Goal: Information Seeking & Learning: Check status

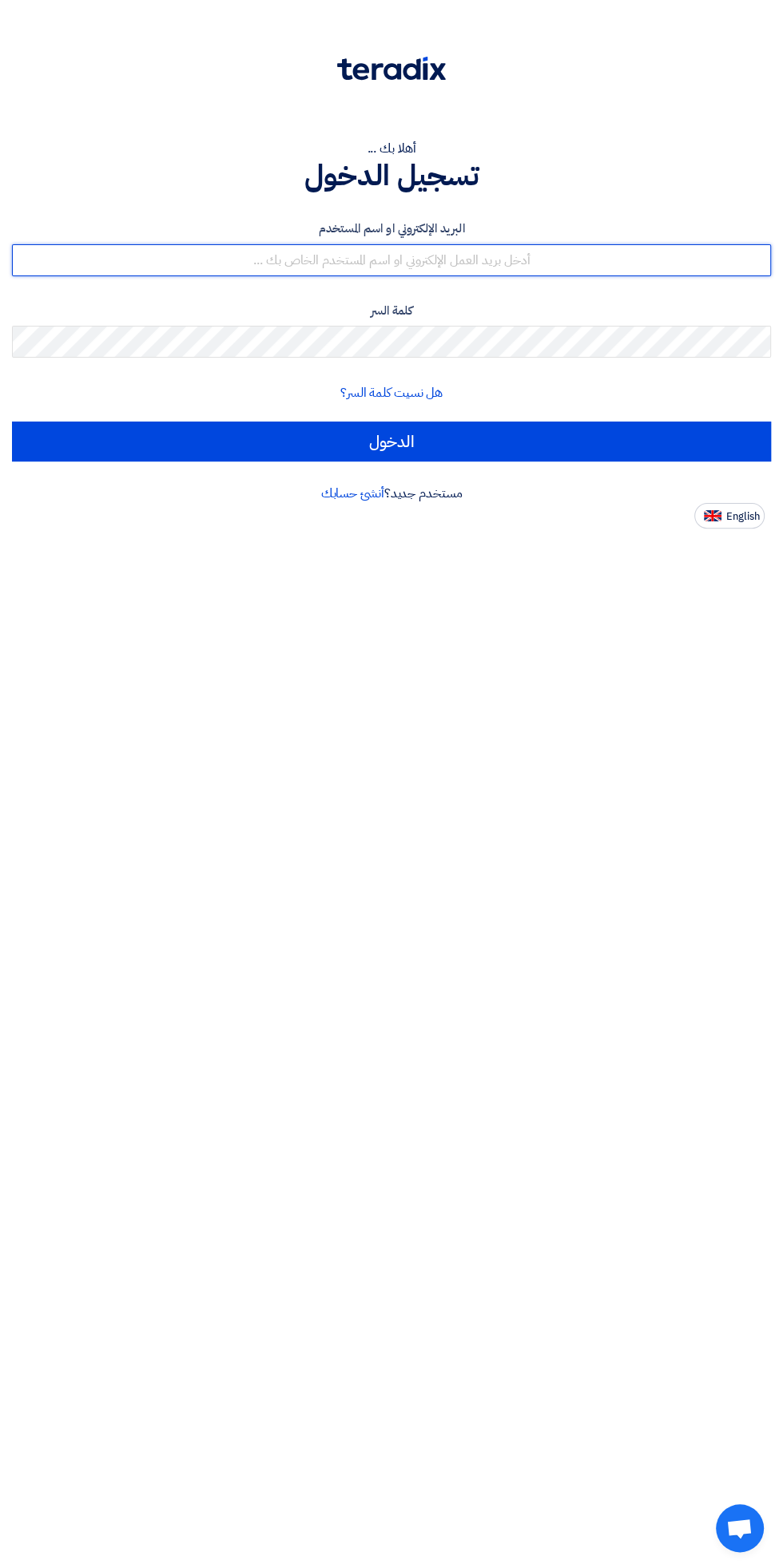
click at [513, 265] on input "text" at bounding box center [391, 261] width 758 height 32
type input "[EMAIL_ADDRESS][DOMAIN_NAME]"
click at [12, 422] on input "الدخول" at bounding box center [391, 442] width 758 height 40
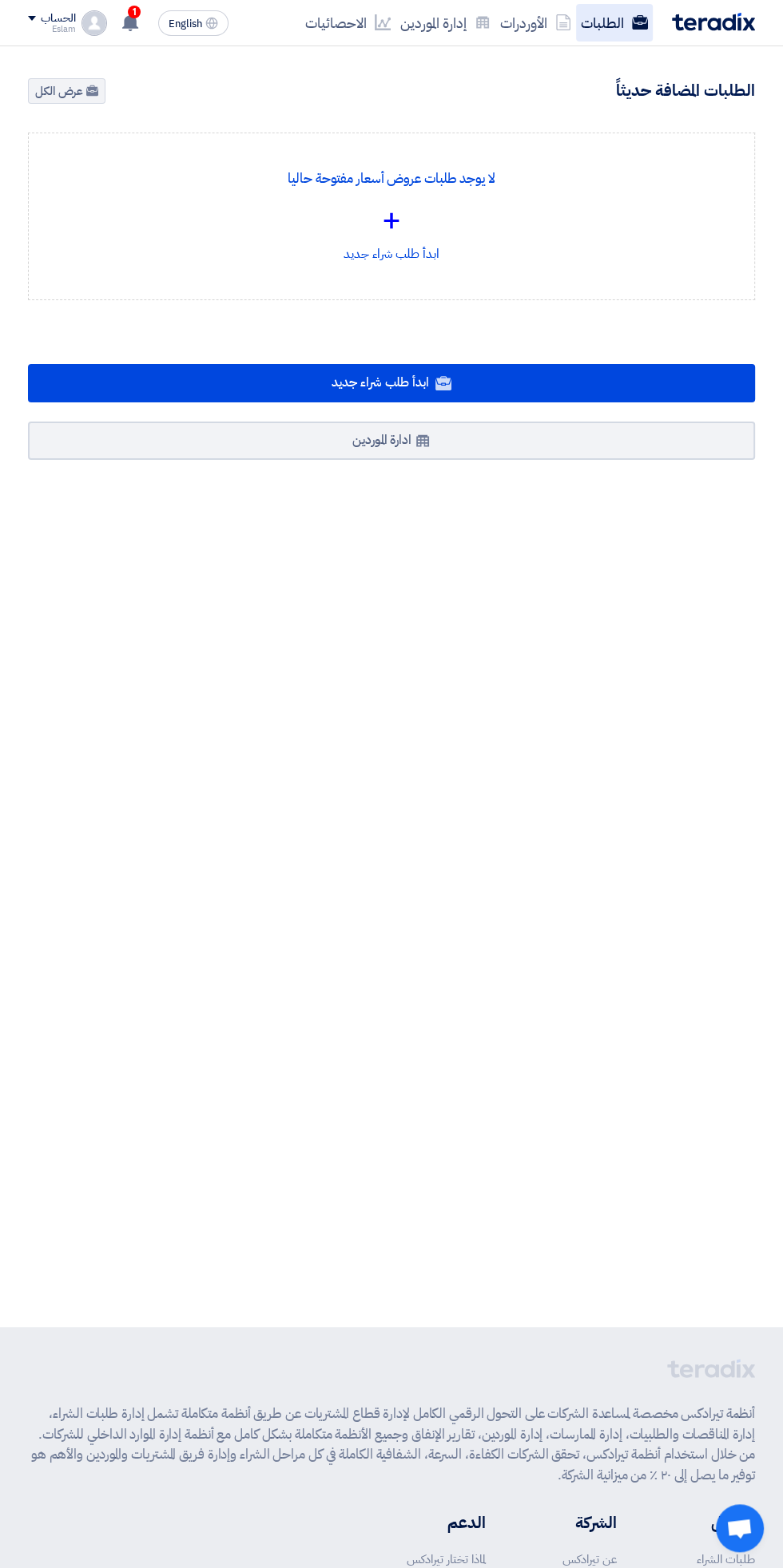
click at [592, 25] on link "الطلبات" at bounding box center [614, 23] width 77 height 38
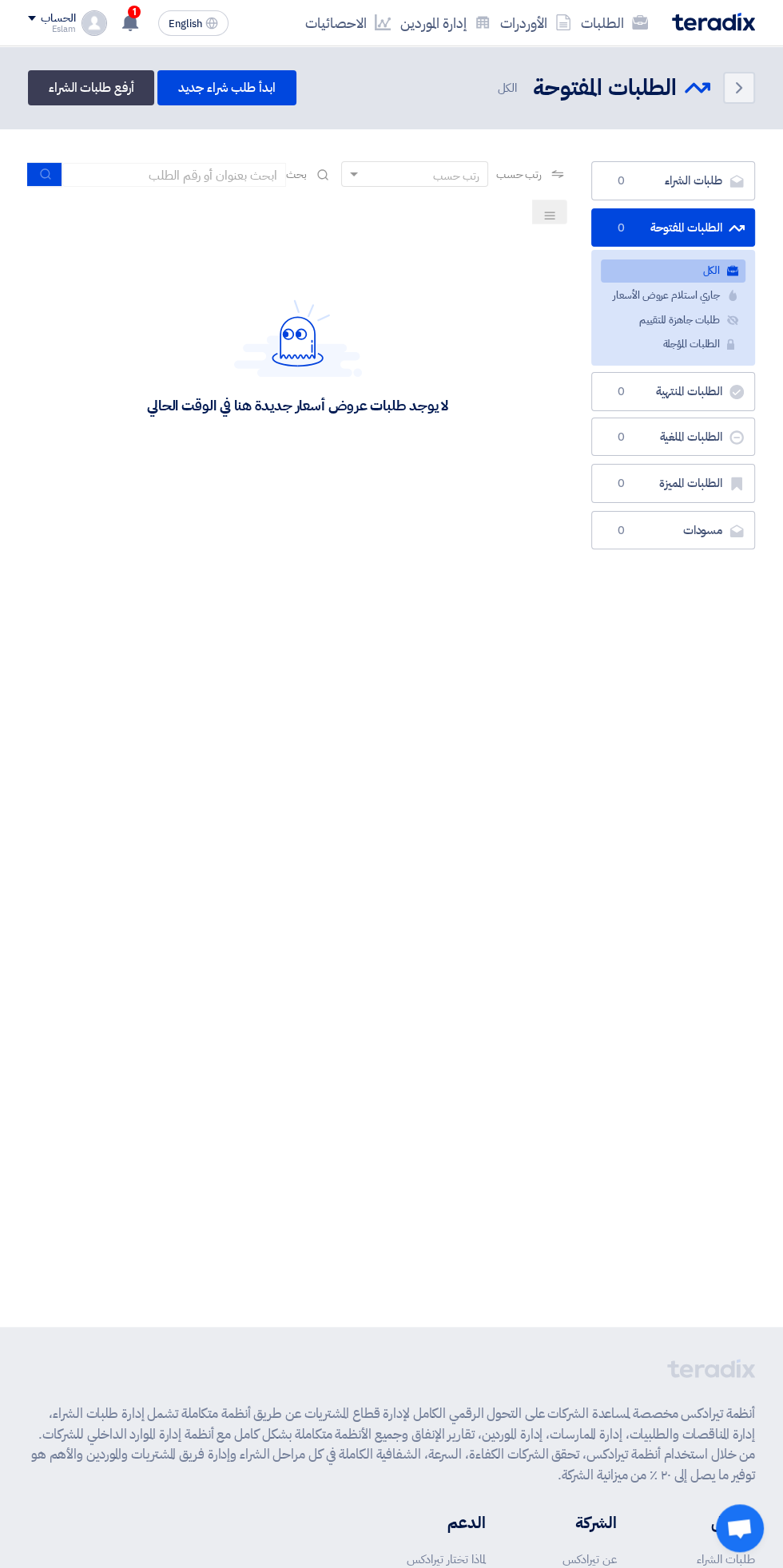
click at [429, 179] on div "رتب حسب" at bounding box center [425, 174] width 125 height 20
click at [403, 170] on div "رتب حسب" at bounding box center [425, 174] width 125 height 20
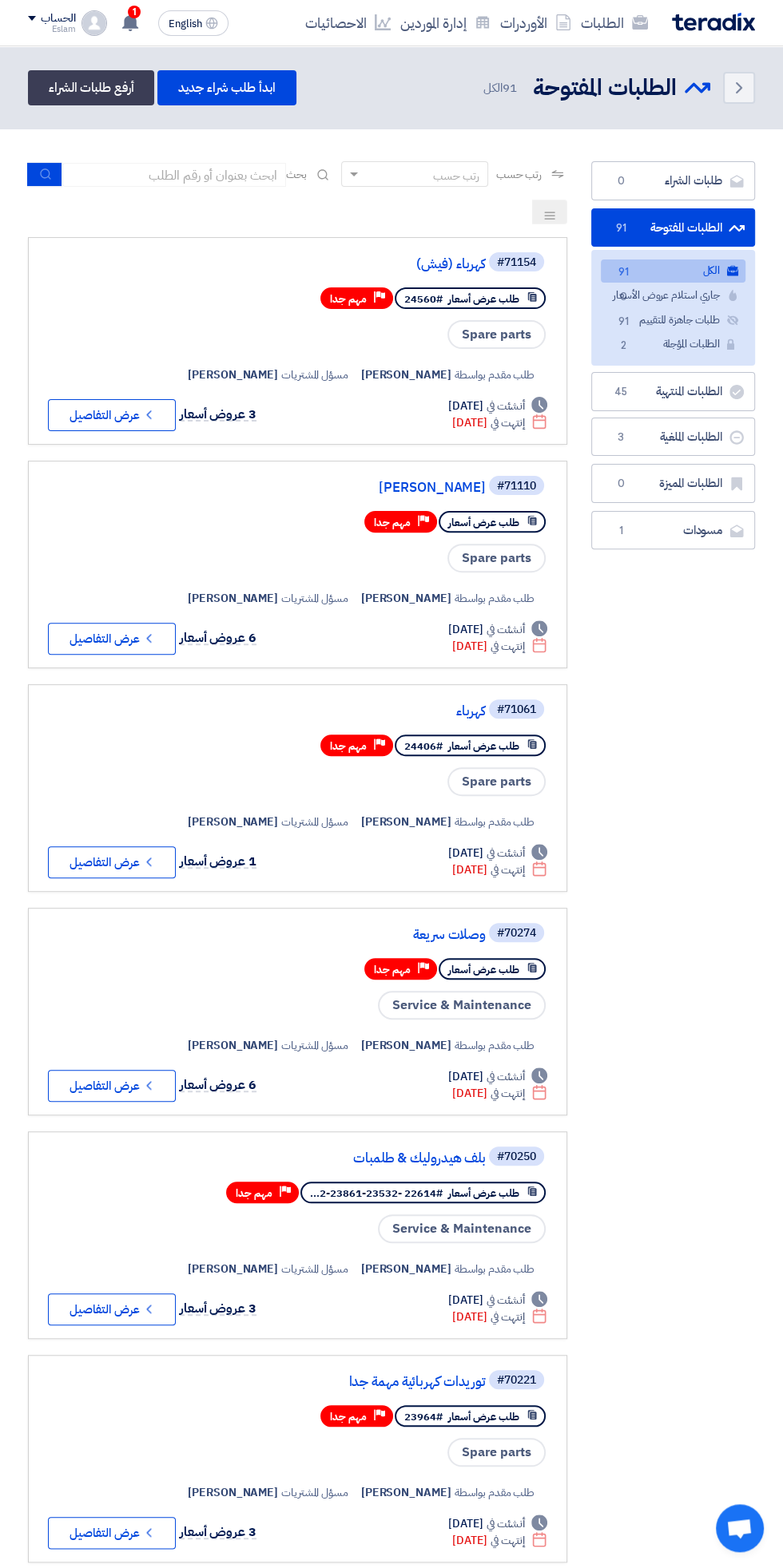
scroll to position [0, -3]
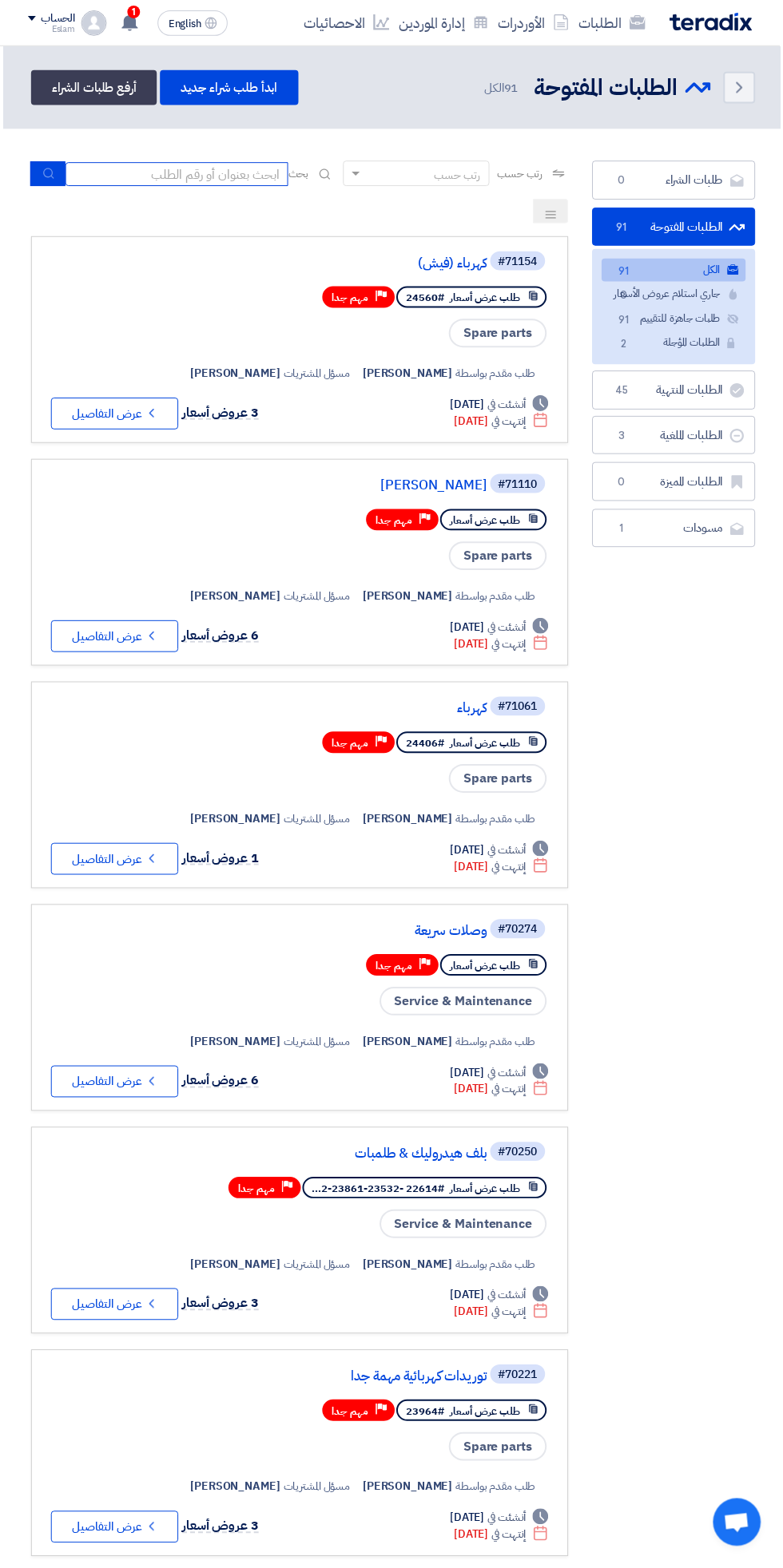
click at [200, 181] on input at bounding box center [177, 175] width 224 height 24
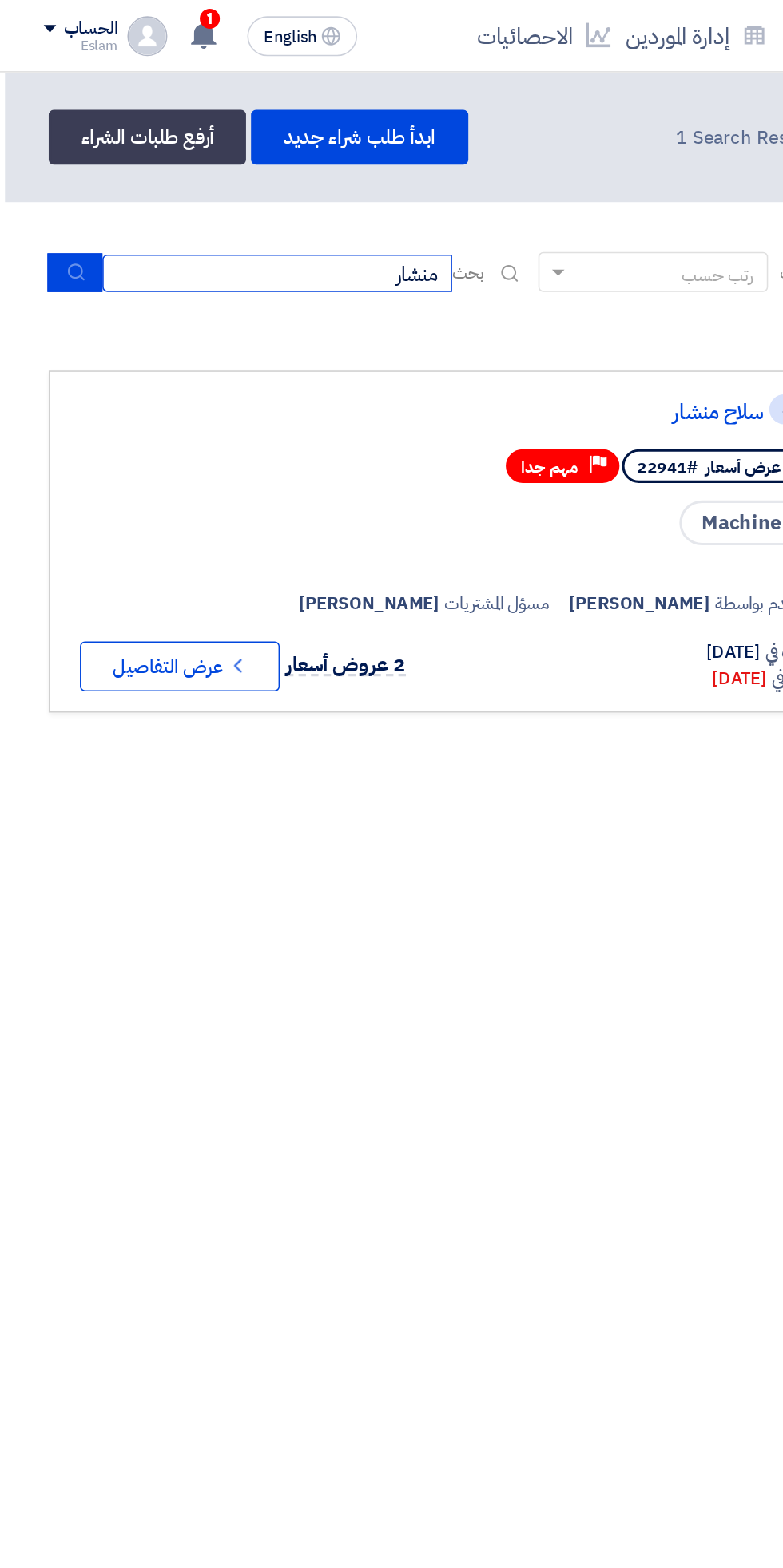
click at [198, 171] on input "منشار" at bounding box center [177, 175] width 224 height 24
type input "م"
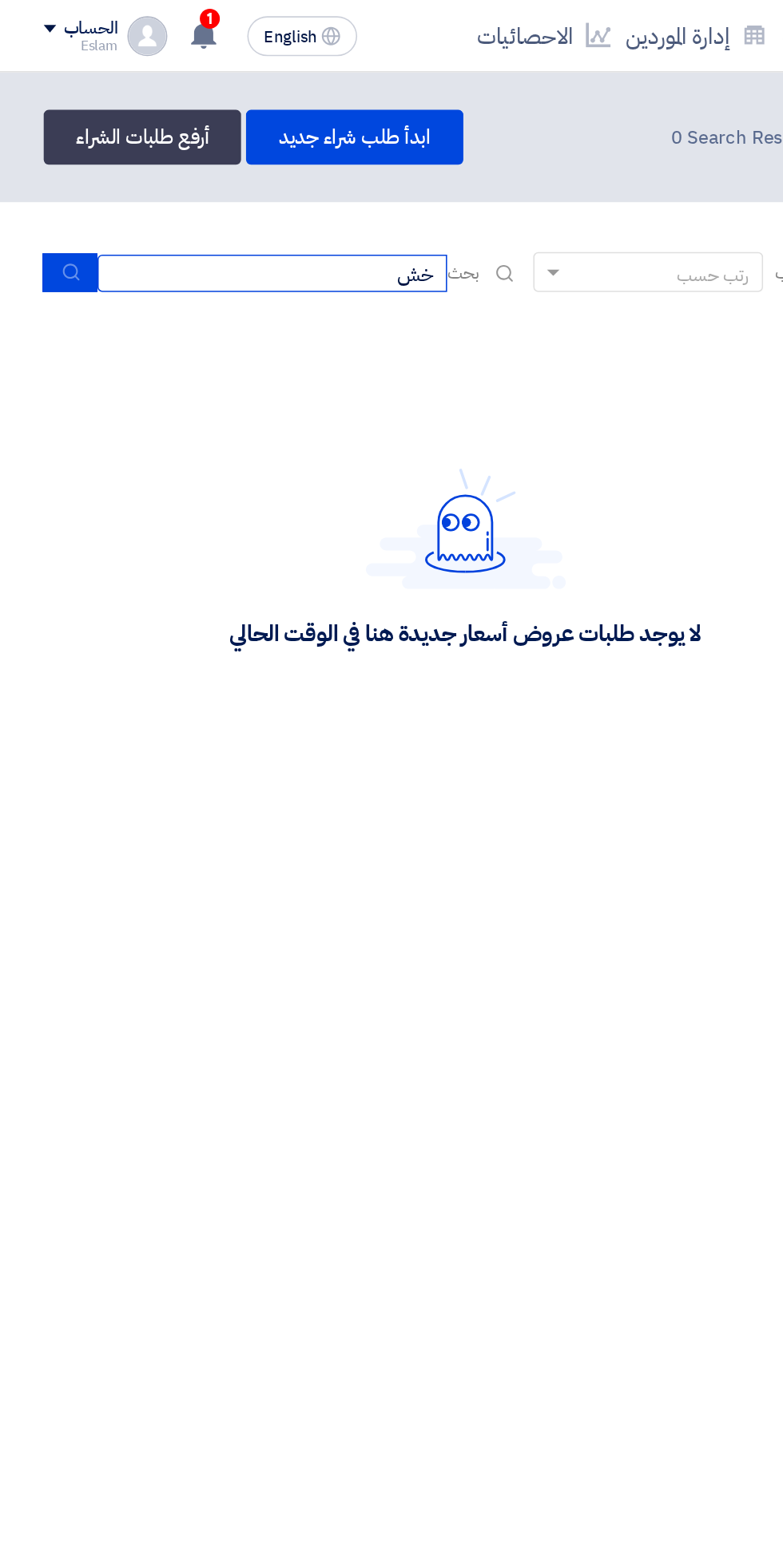
type input "خ"
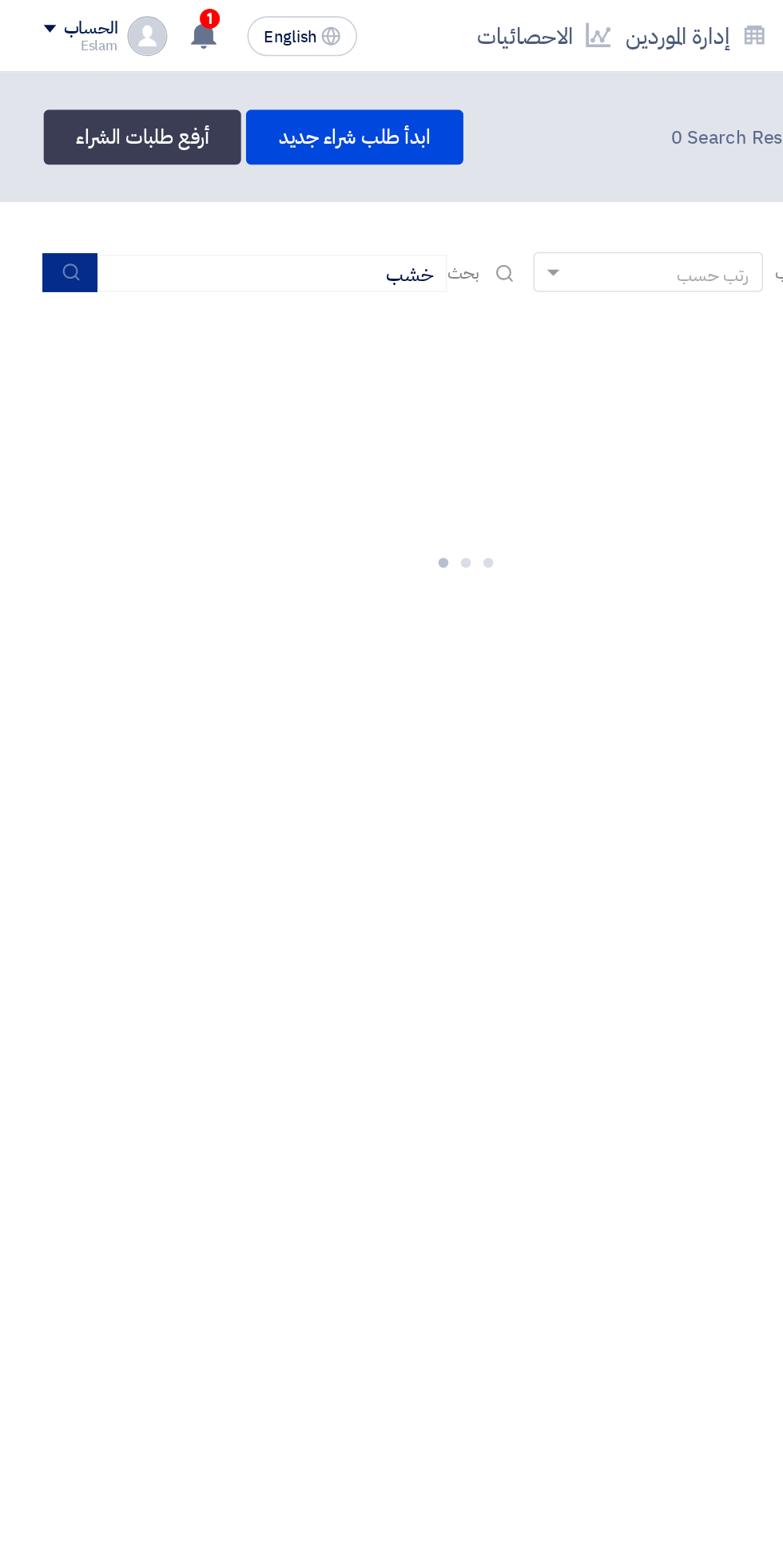
click at [46, 173] on icon "submit" at bounding box center [45, 174] width 13 height 13
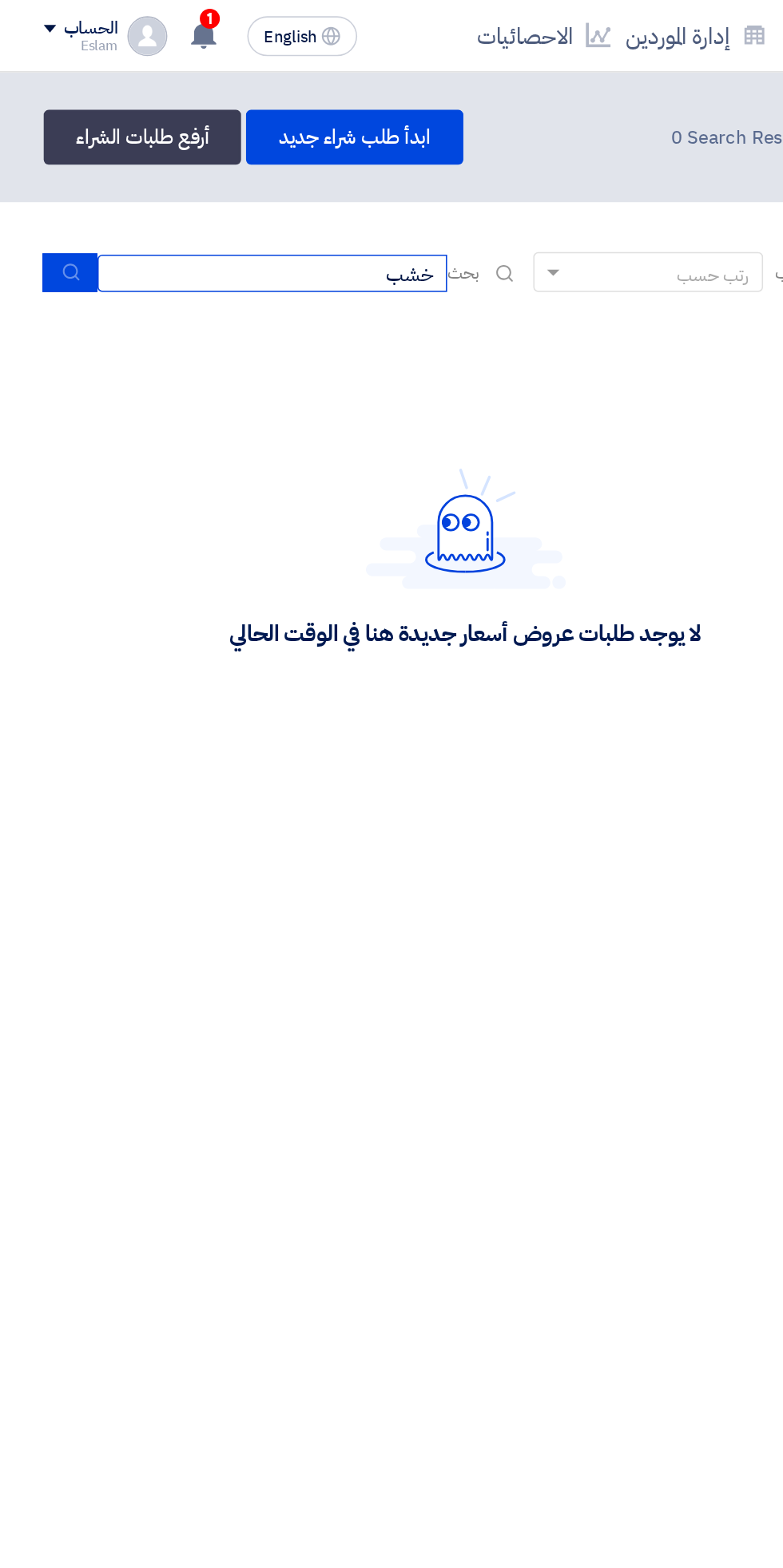
click at [196, 183] on input "خشب" at bounding box center [174, 175] width 224 height 24
type input "خ"
click at [233, 168] on input at bounding box center [174, 175] width 224 height 24
click at [244, 179] on input at bounding box center [174, 175] width 224 height 24
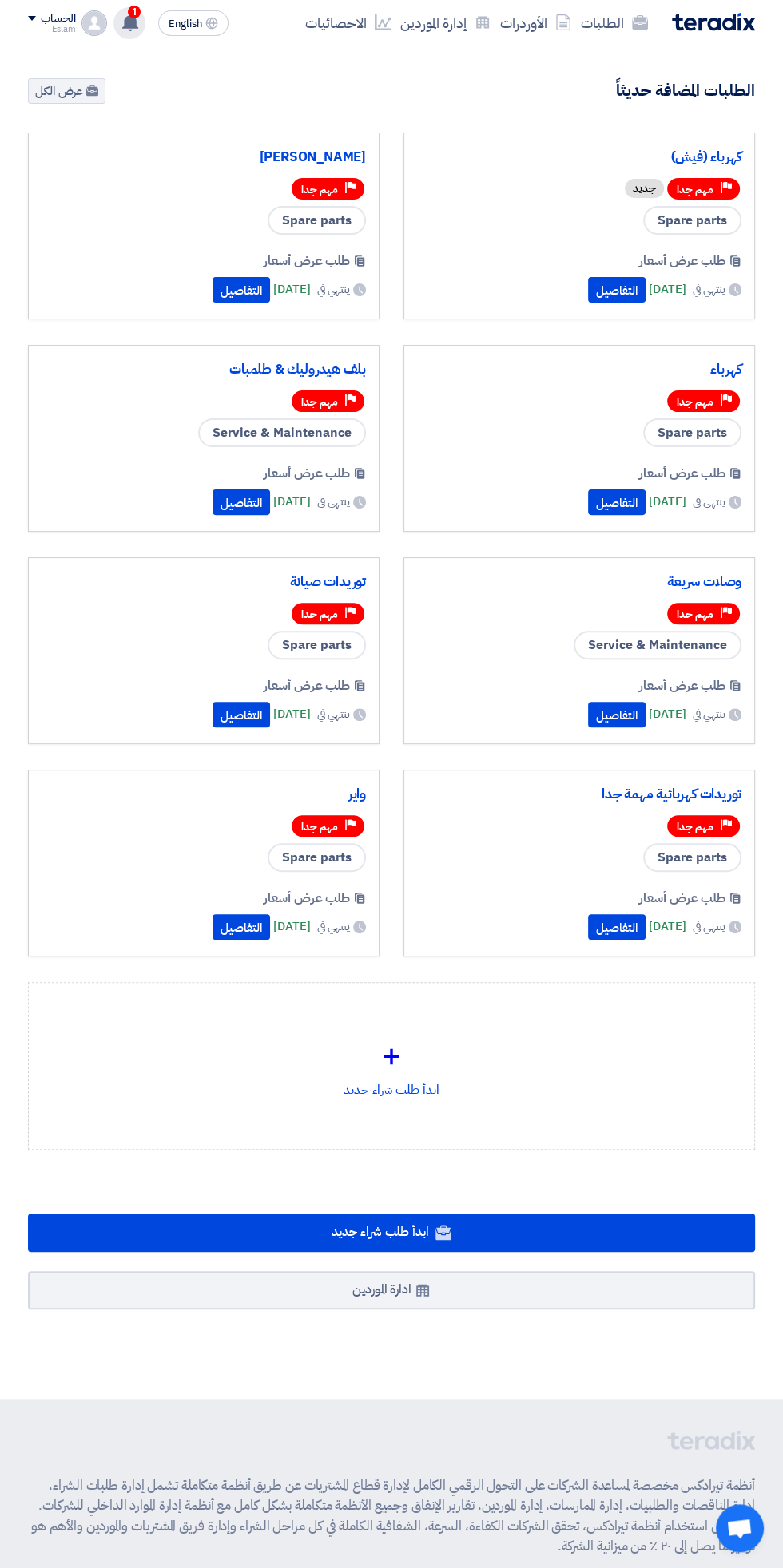
click at [134, 11] on span "1" at bounding box center [133, 12] width 13 height 13
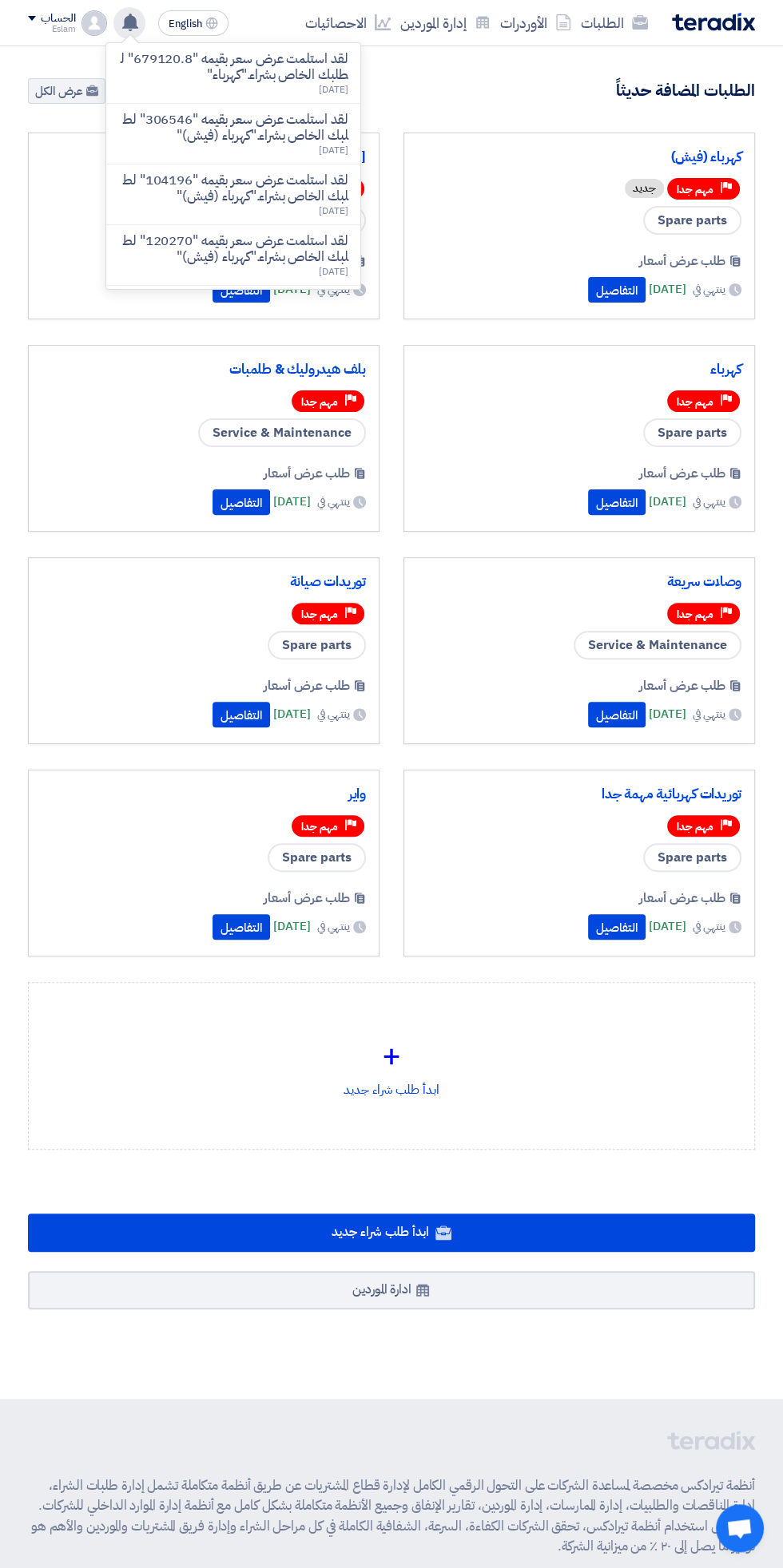
click at [622, 112] on div "502 طلبات متبقية 2 مزادات متبقية ابدأ طلب شراء جديد" at bounding box center [391, 640] width 750 height 1122
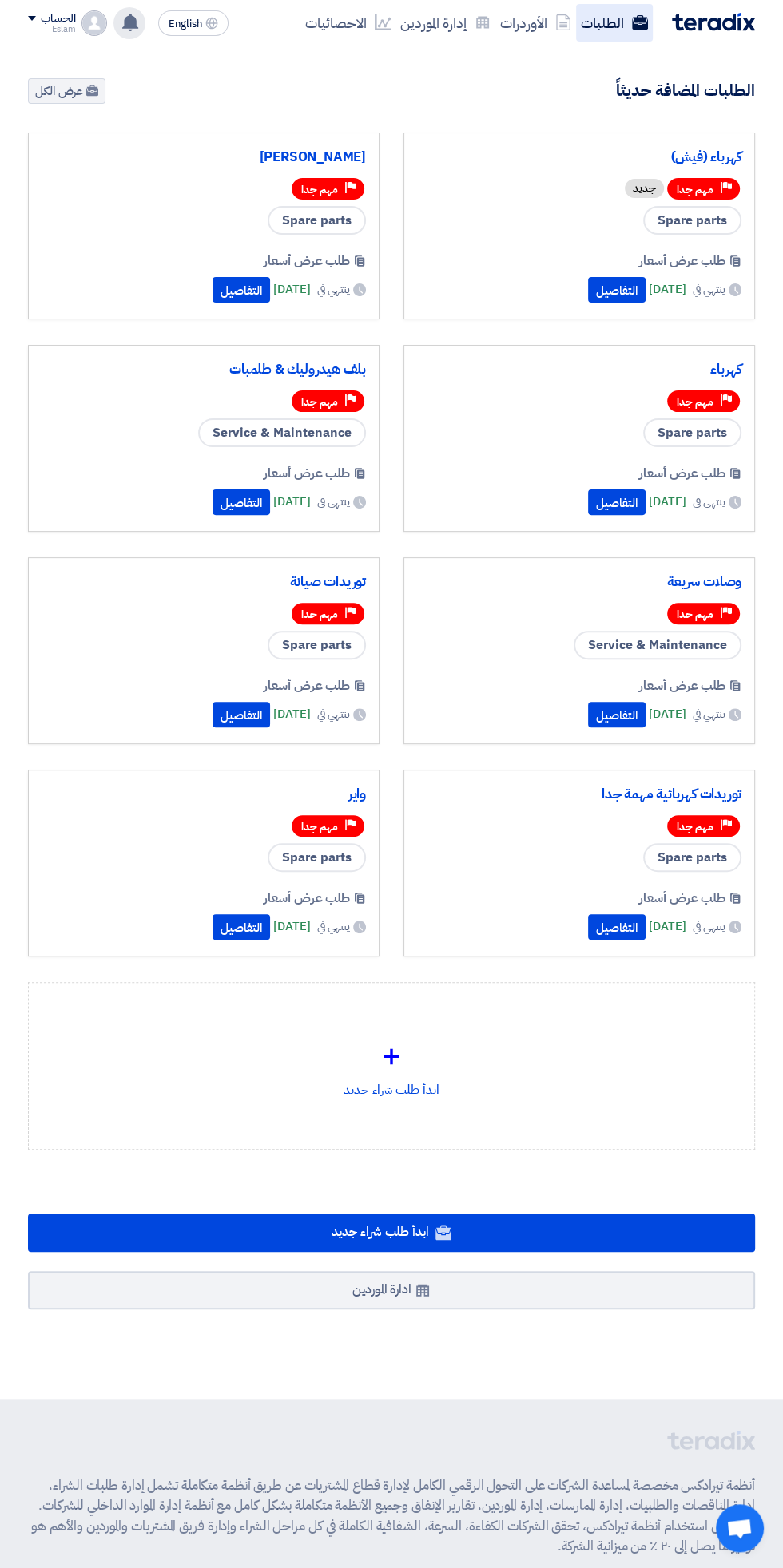
click at [613, 37] on link "الطلبات" at bounding box center [614, 23] width 77 height 38
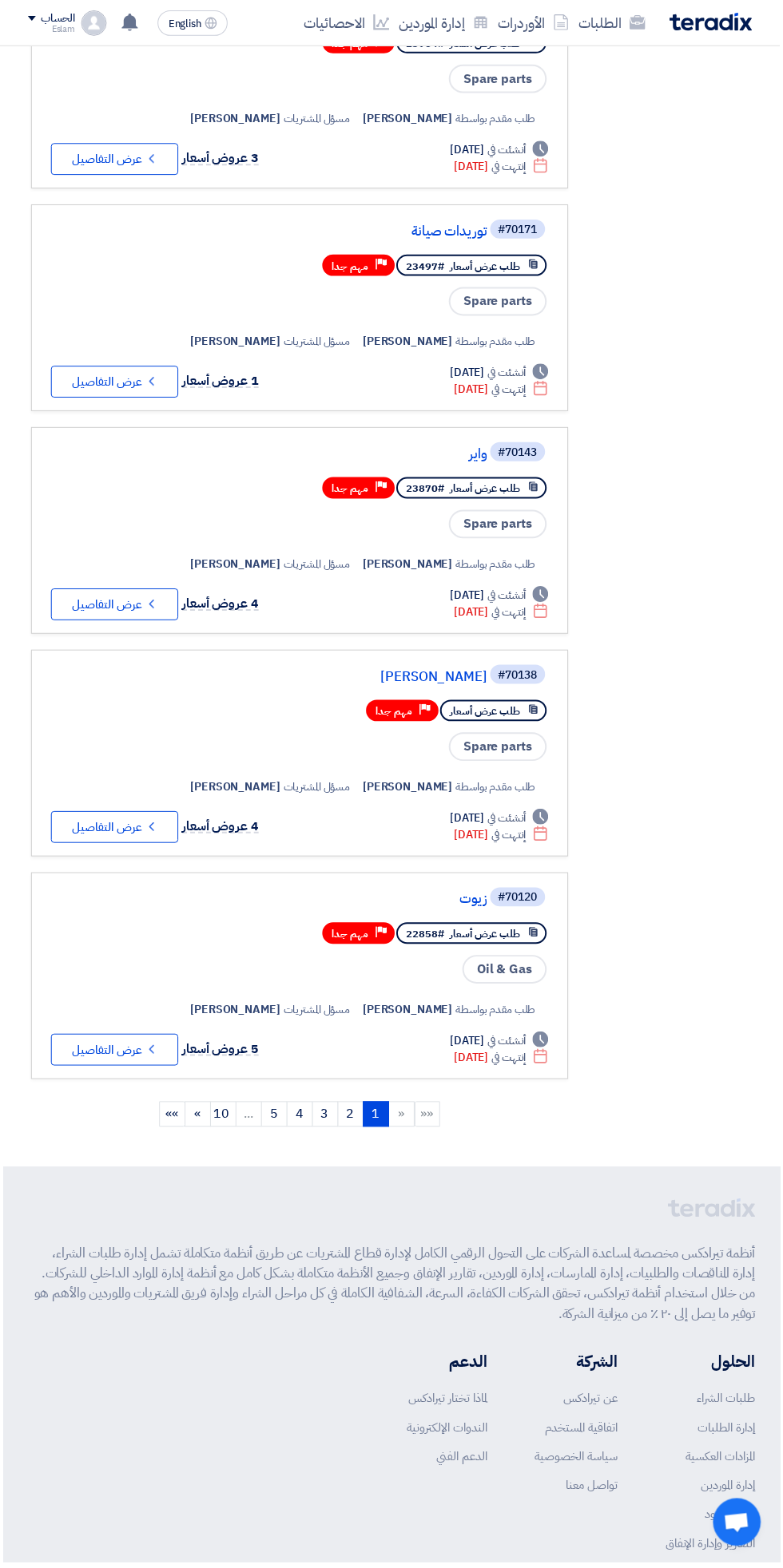
scroll to position [1372, -3]
click at [355, 1107] on link "2" at bounding box center [351, 1120] width 26 height 26
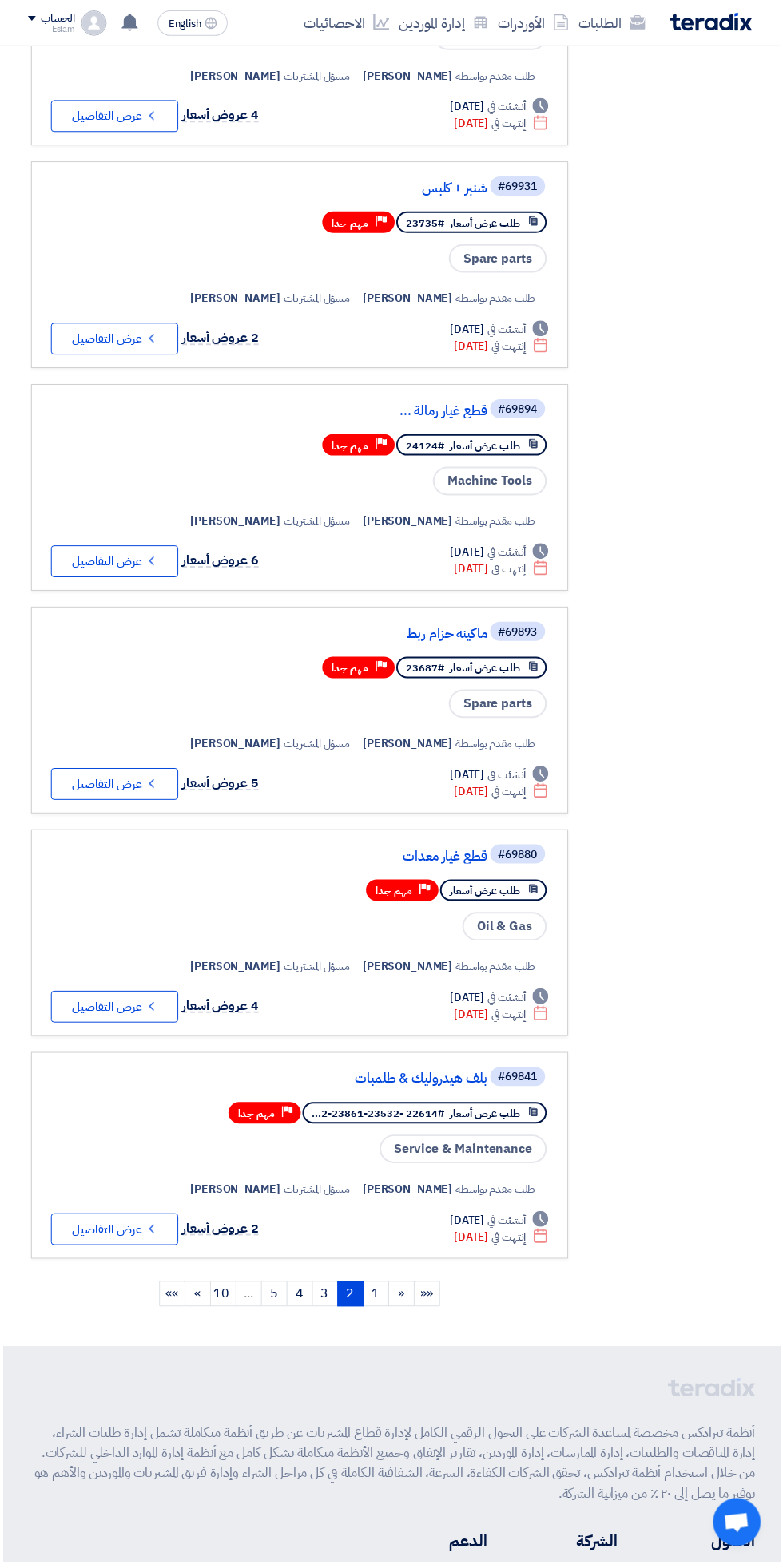
scroll to position [1216, -3]
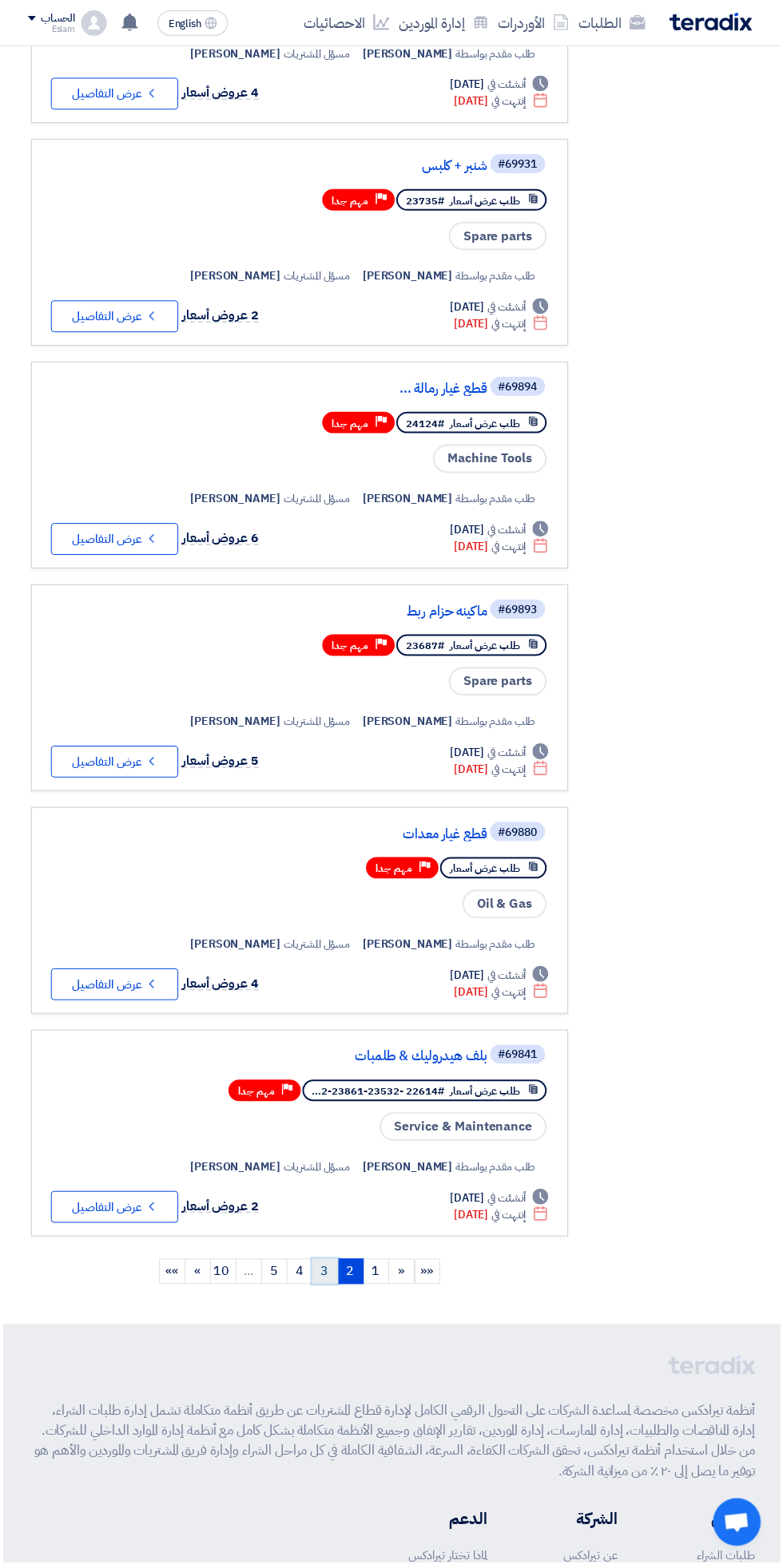
click at [325, 1268] on link "3" at bounding box center [326, 1277] width 26 height 26
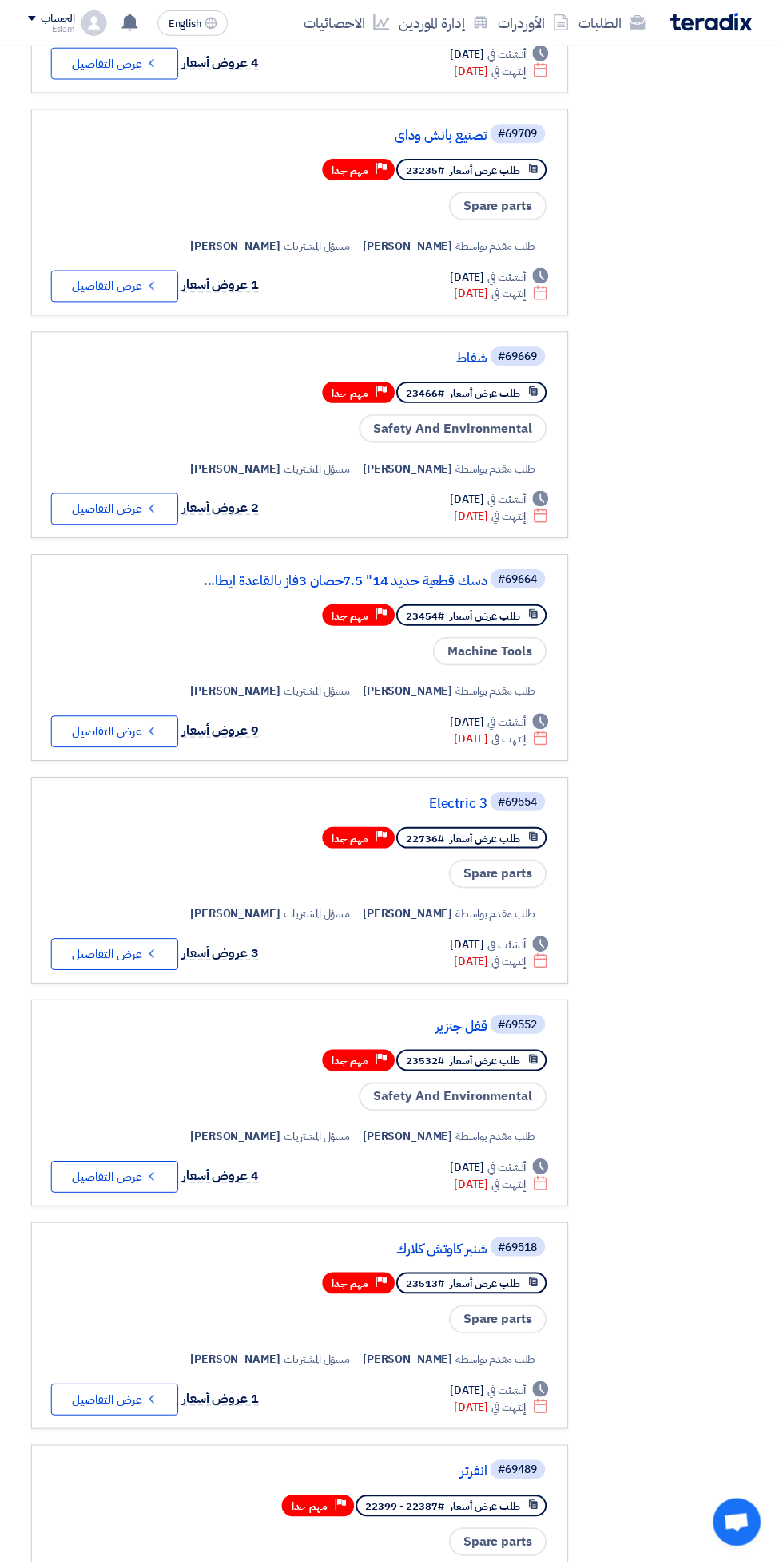
scroll to position [801, -3]
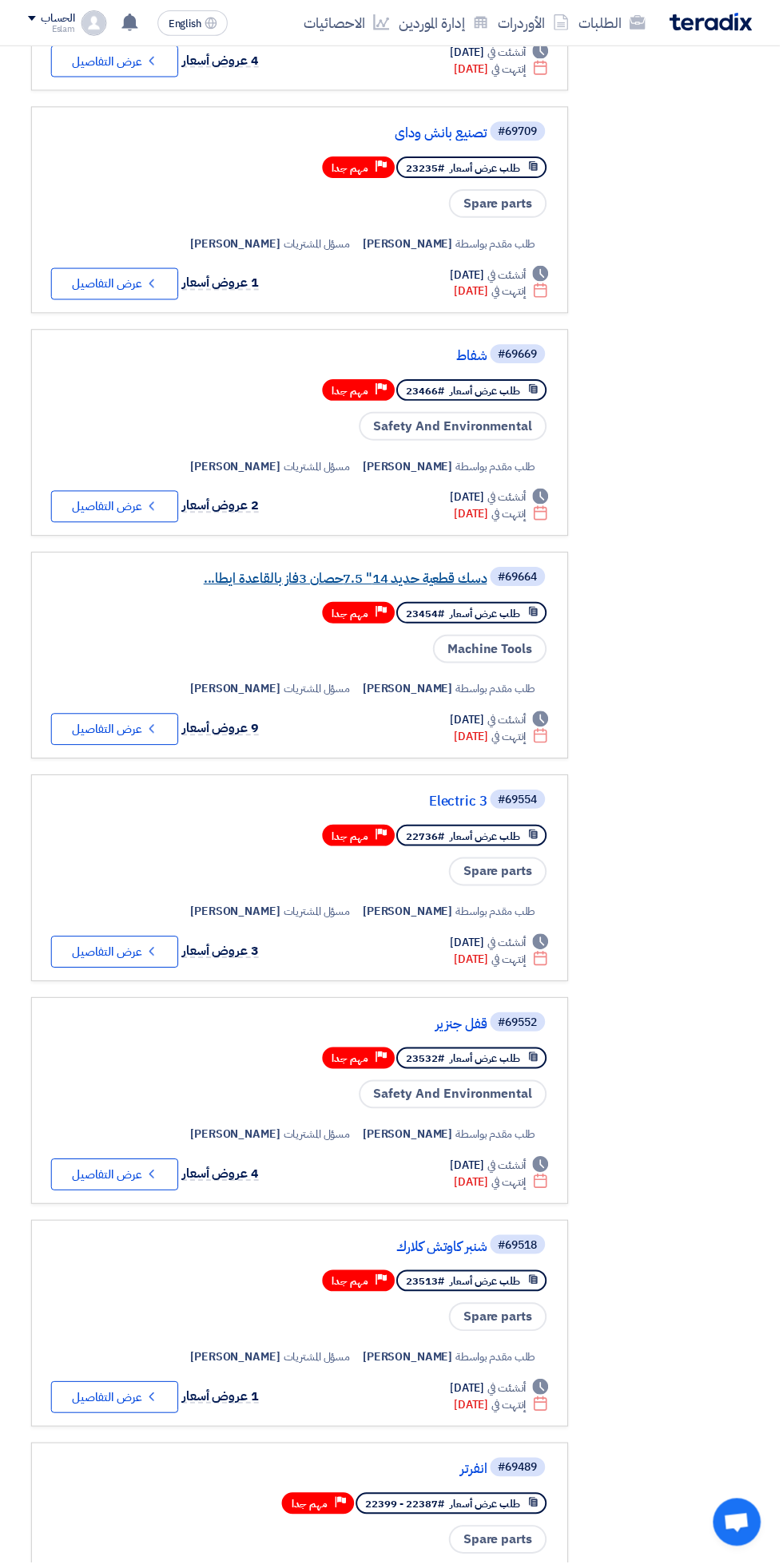
click at [282, 578] on link "دسك قطعية حديد 14" 7.5حصان 3فاز بالقاعدة ايطا..." at bounding box center [328, 581] width 319 height 14
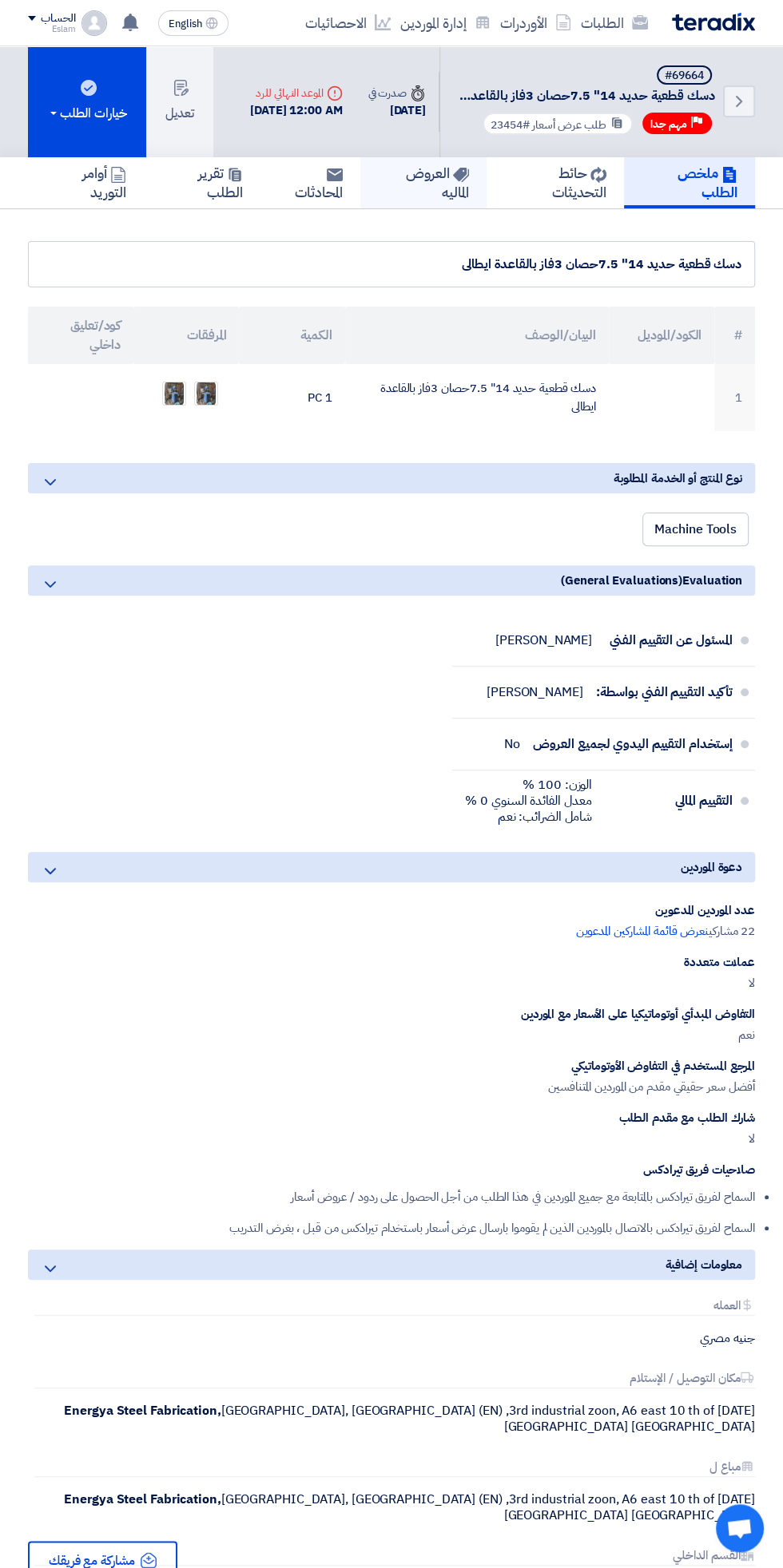
click at [444, 192] on h5 "العروض الماليه" at bounding box center [423, 183] width 91 height 38
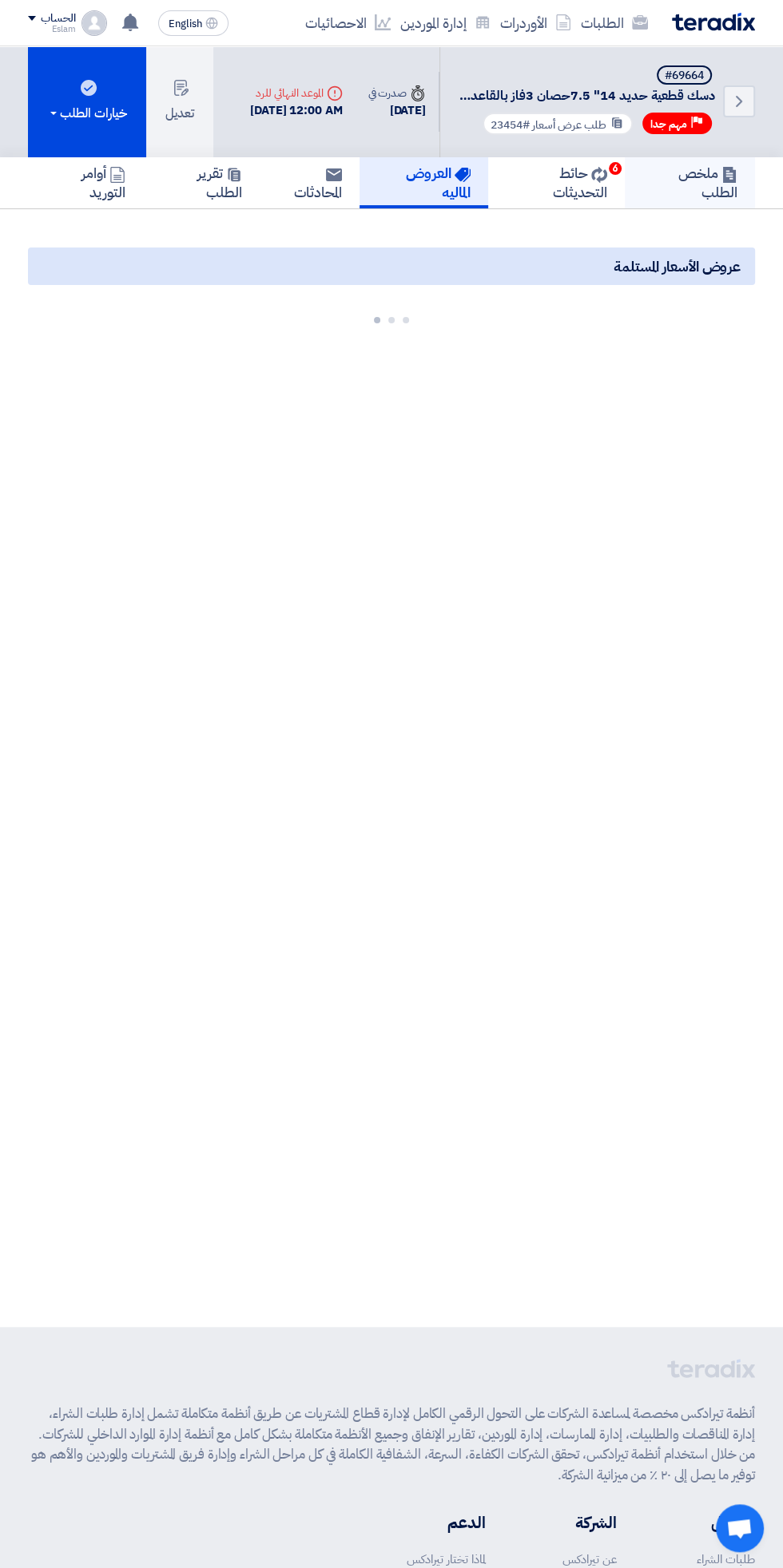
click at [722, 184] on h5 "ملخص الطلب" at bounding box center [689, 183] width 96 height 38
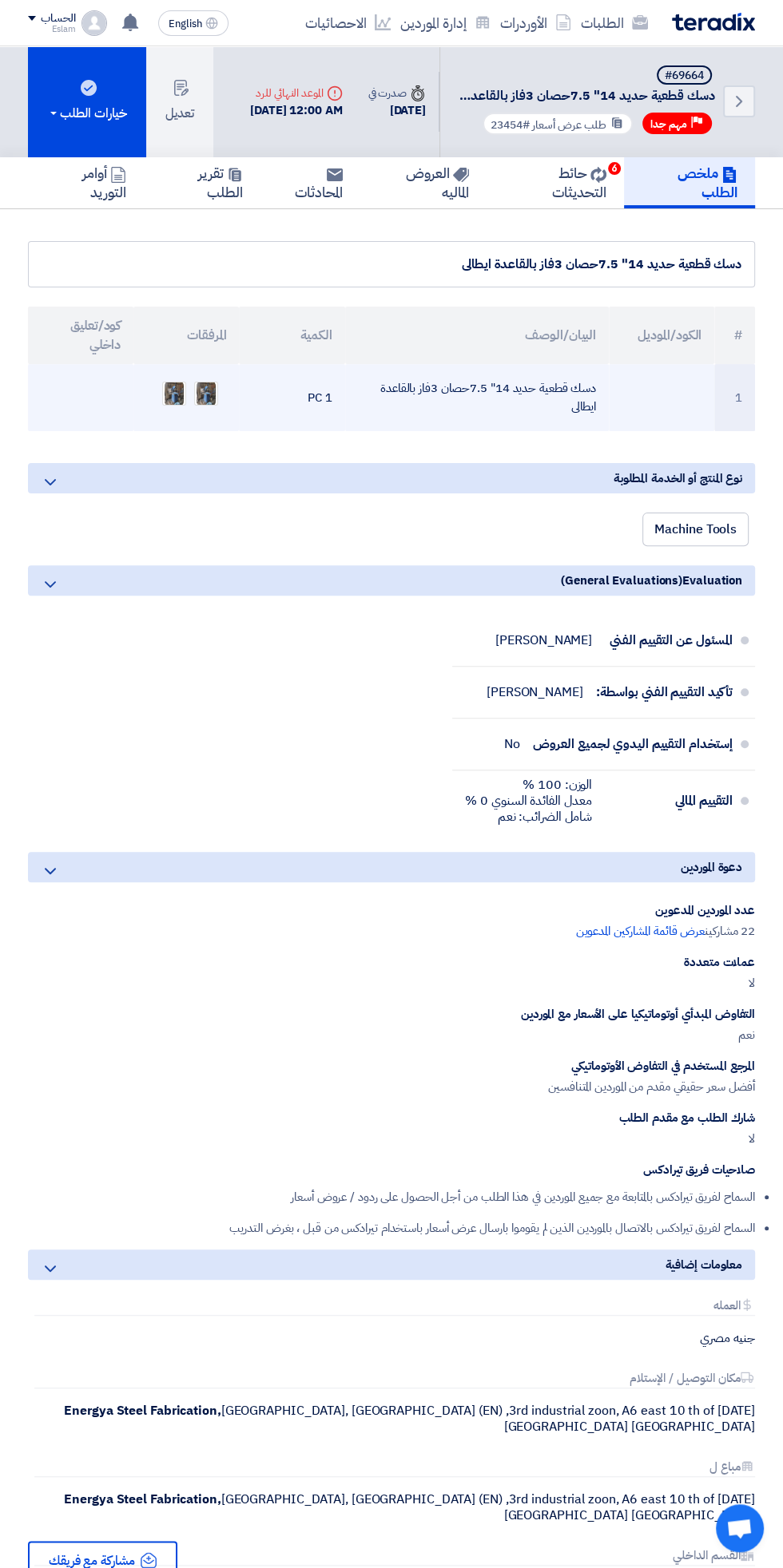
click at [504, 390] on td "دسك قطعية حديد 14" 7.5حصان 3فاز بالقاعدة ايطالى" at bounding box center [477, 397] width 264 height 67
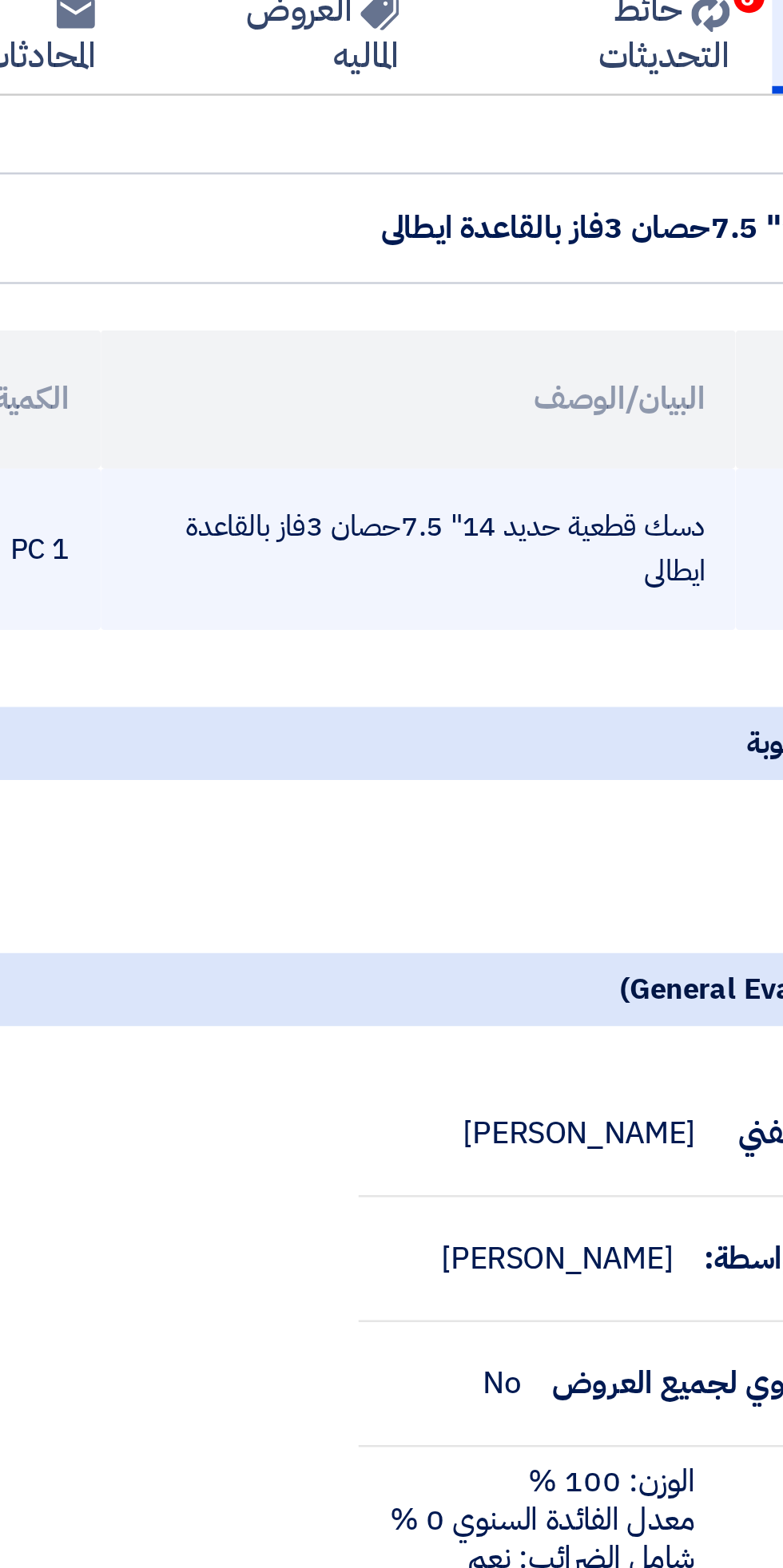
scroll to position [2, 0]
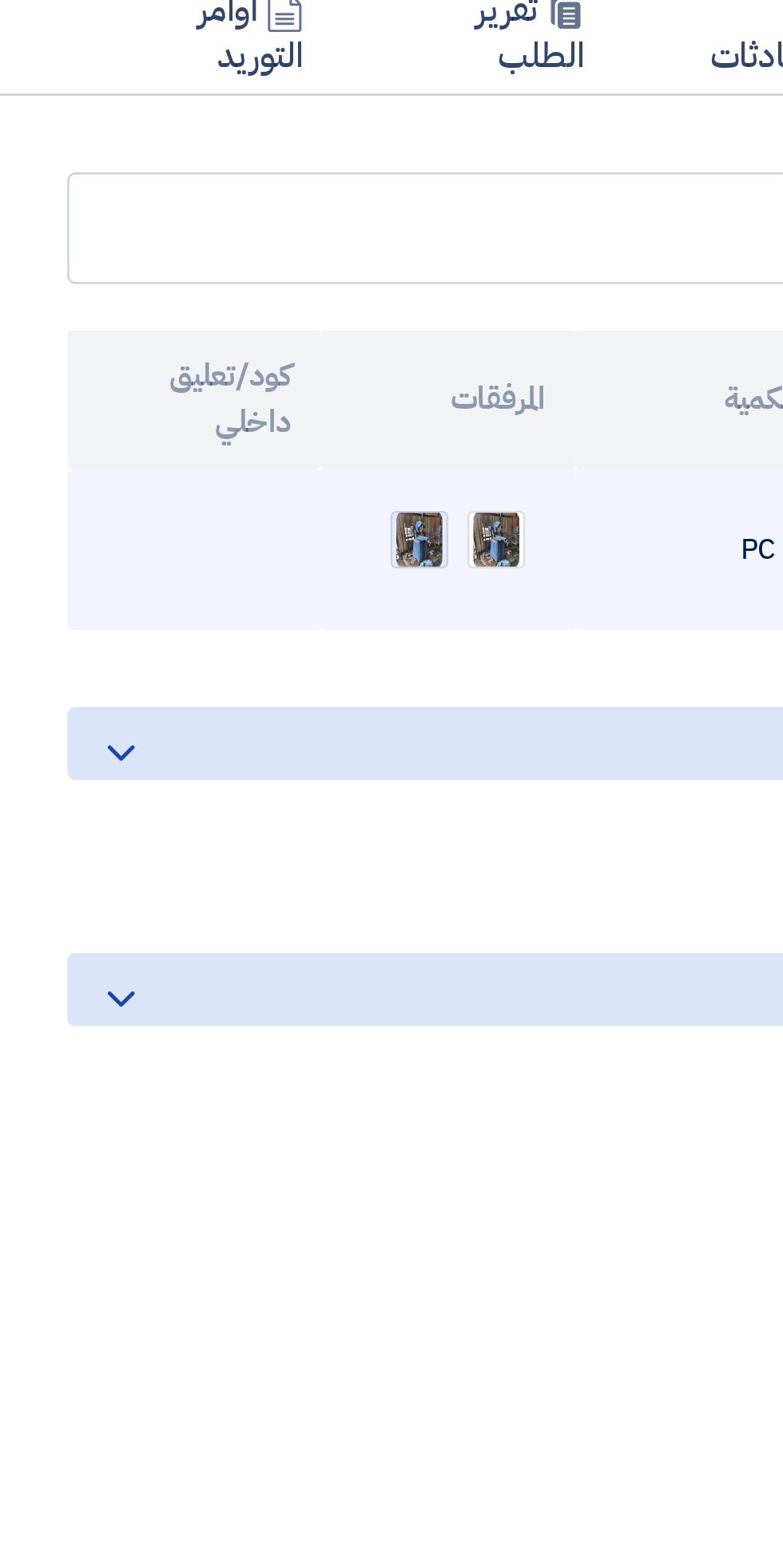
click at [179, 387] on img at bounding box center [174, 392] width 22 height 29
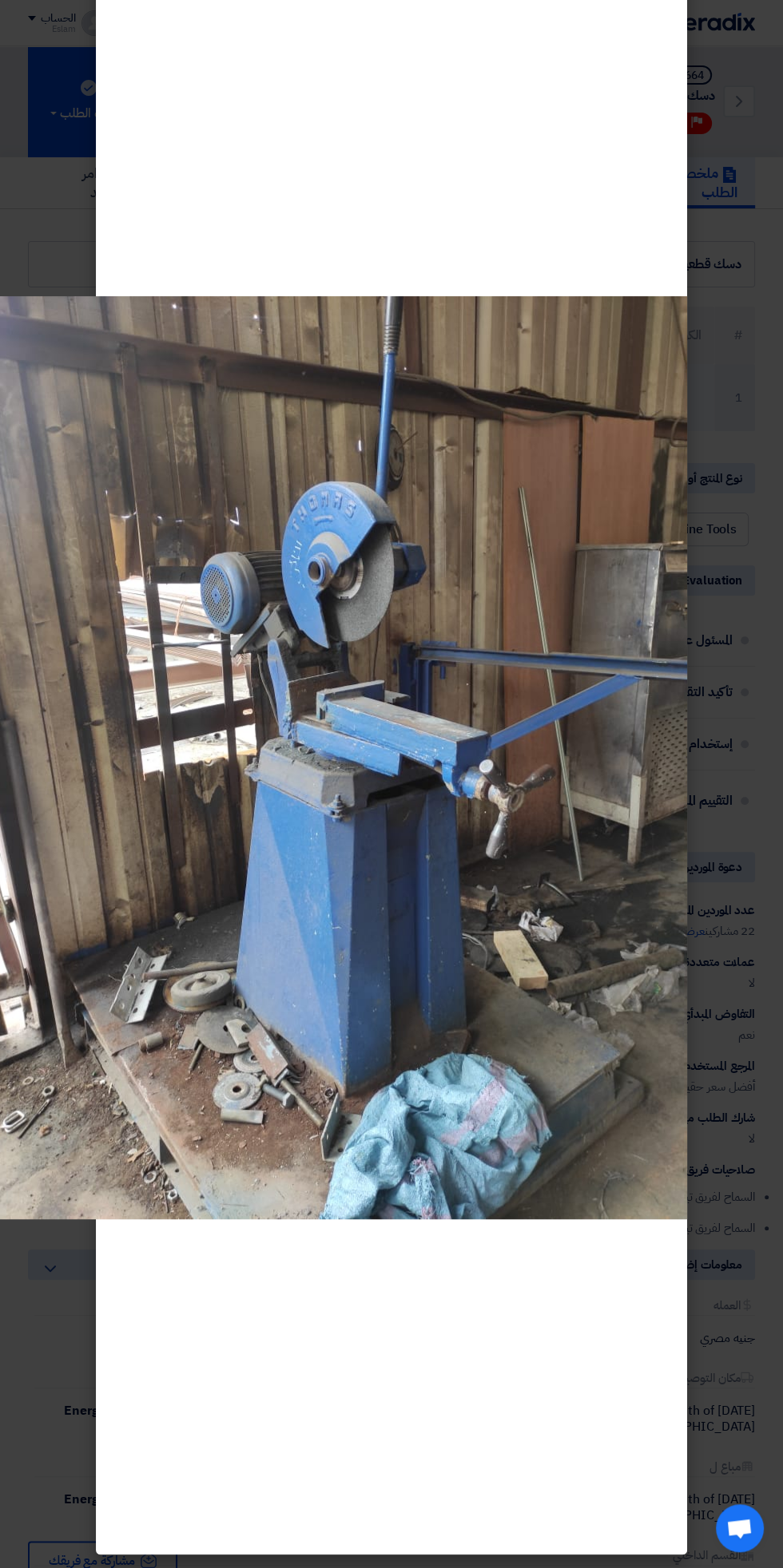
scroll to position [67, 0]
click at [217, 1406] on div at bounding box center [340, 758] width 693 height 1568
click at [73, 108] on div at bounding box center [340, 758] width 693 height 1568
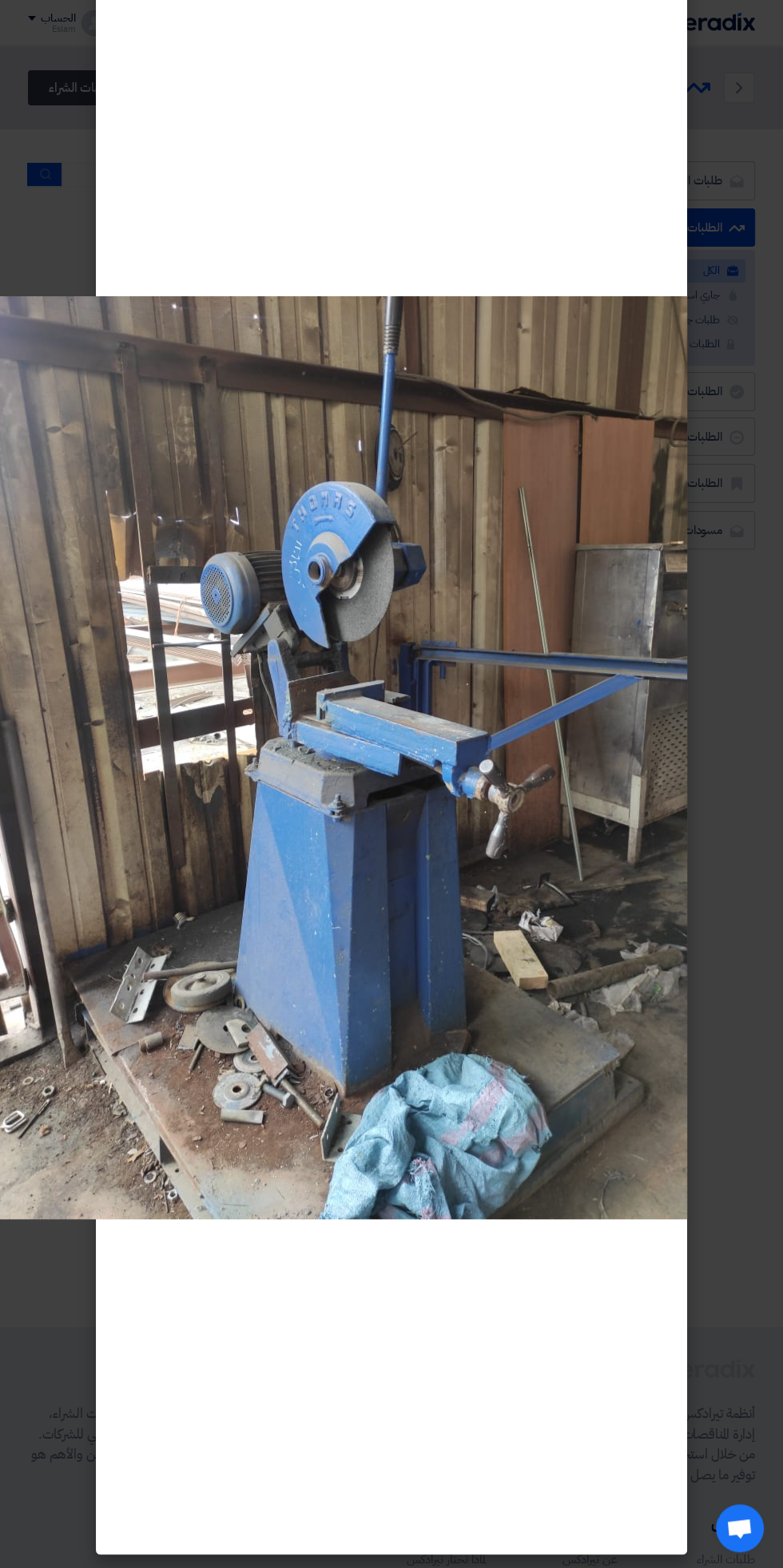
click at [64, 237] on div at bounding box center [340, 758] width 693 height 1568
click at [103, 181] on div at bounding box center [340, 758] width 693 height 1568
click at [711, 192] on modal-container at bounding box center [391, 784] width 783 height 1568
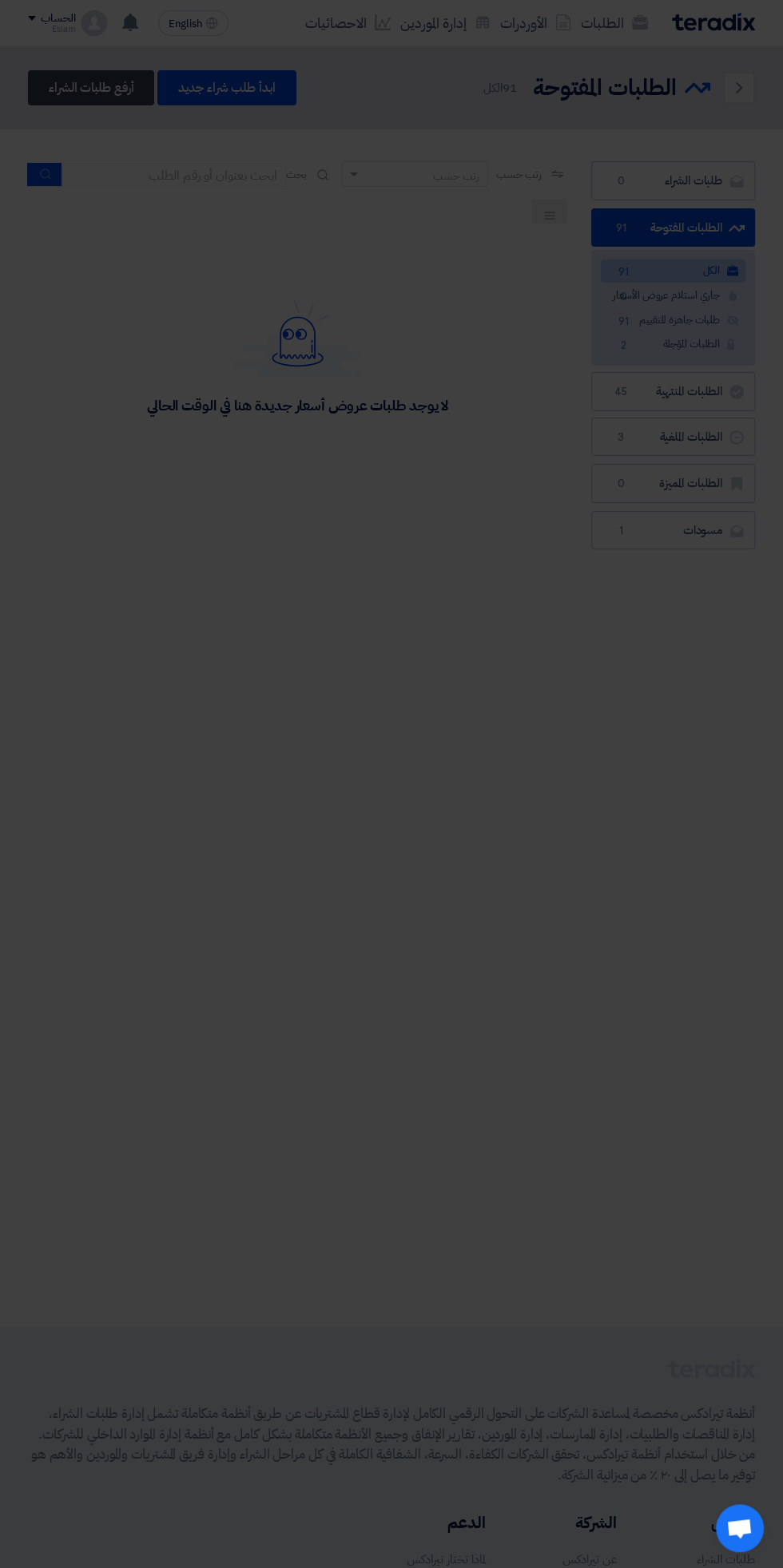
click at [734, 194] on modal-container at bounding box center [391, 784] width 783 height 1568
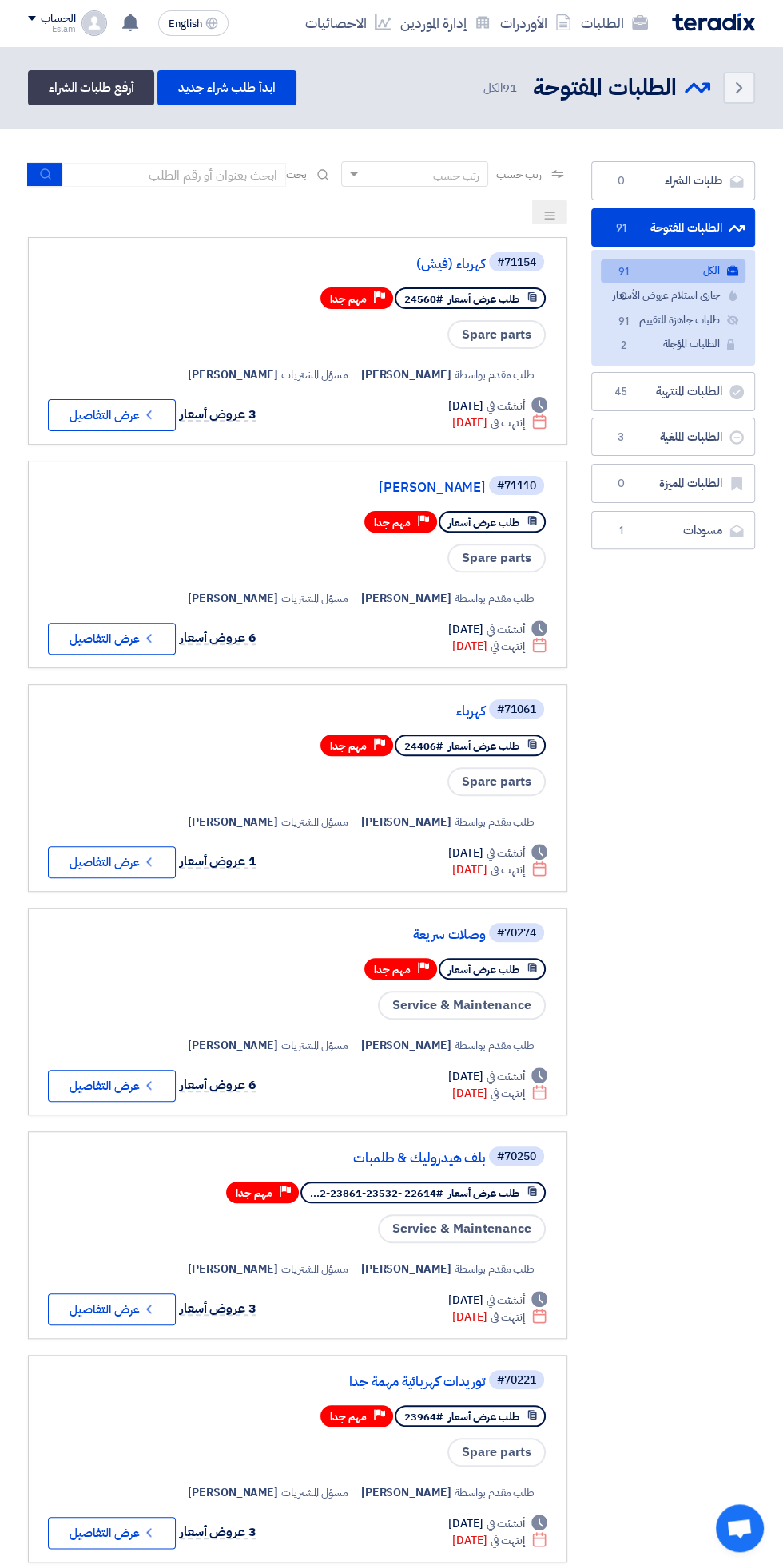
scroll to position [0, -3]
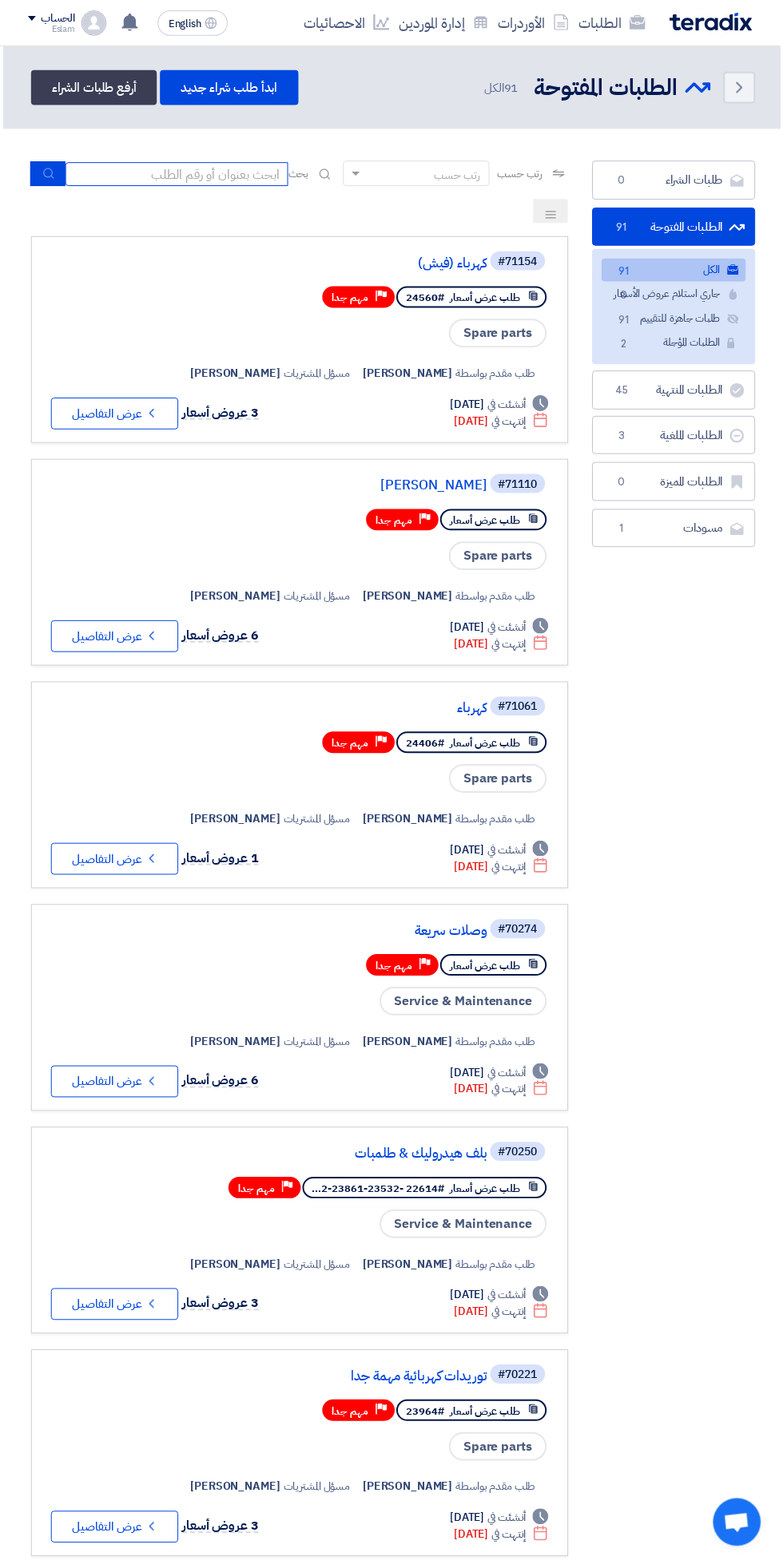
click at [219, 174] on input at bounding box center [177, 175] width 224 height 24
